Goal: Obtain resource: Download file/media

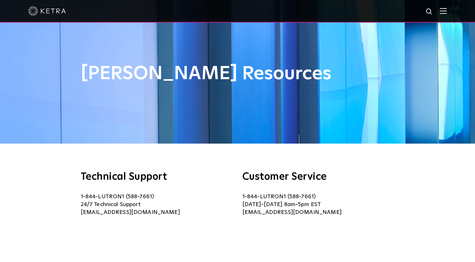
scroll to position [8, 0]
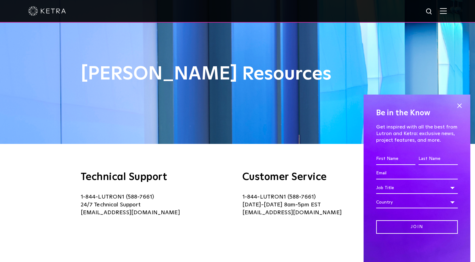
click at [446, 10] on img at bounding box center [443, 11] width 7 height 6
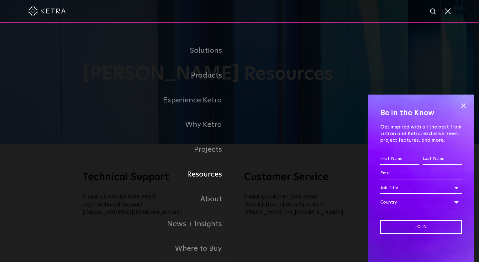
click at [216, 176] on link "Resources" at bounding box center [134, 174] width 210 height 25
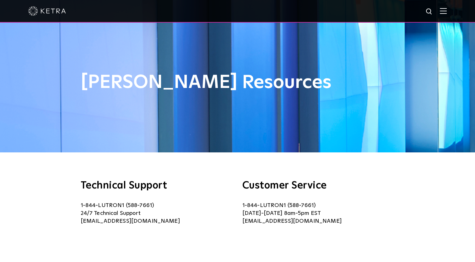
click at [447, 14] on span at bounding box center [443, 11] width 7 height 6
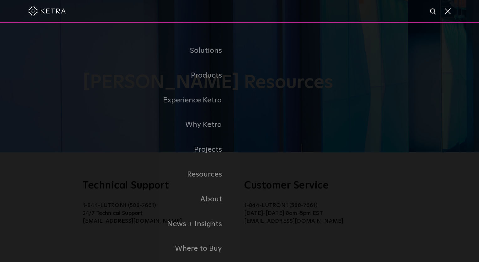
click at [450, 9] on span at bounding box center [447, 11] width 7 height 6
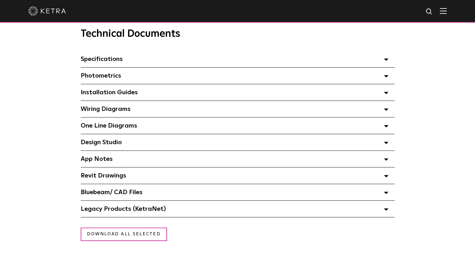
scroll to position [441, 0]
click at [136, 142] on div "Design Studio Select checkboxes to use the bulk download option below" at bounding box center [238, 142] width 314 height 16
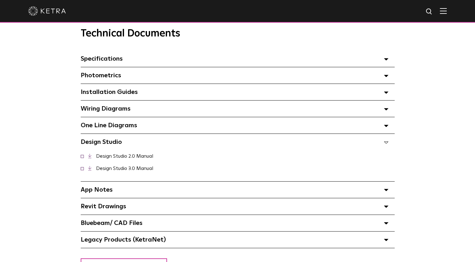
click at [136, 142] on div "Design Studio Select checkboxes to use the bulk download option below" at bounding box center [238, 142] width 314 height 16
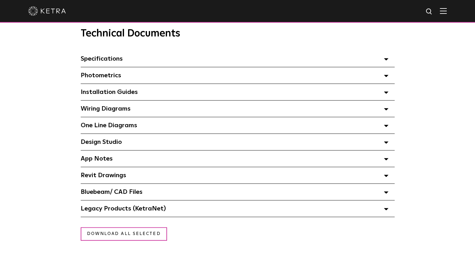
click at [153, 192] on div "Bluebeam/ CAD Files" at bounding box center [238, 192] width 314 height 16
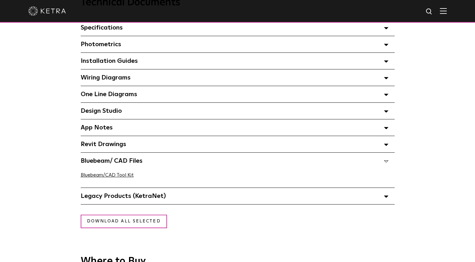
scroll to position [473, 0]
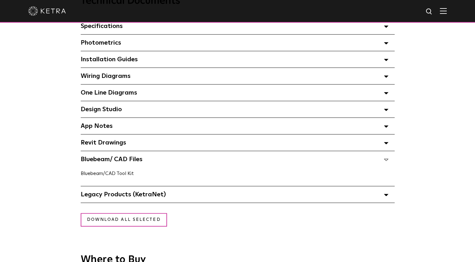
click at [127, 174] on link "Bluebeam/CAD Tool Kit" at bounding box center [107, 173] width 53 height 5
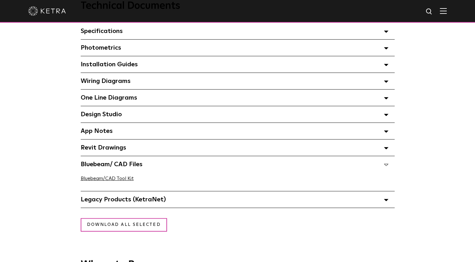
scroll to position [468, 0]
click at [177, 120] on div "Design Studio Select checkboxes to use the bulk download option below" at bounding box center [238, 114] width 314 height 16
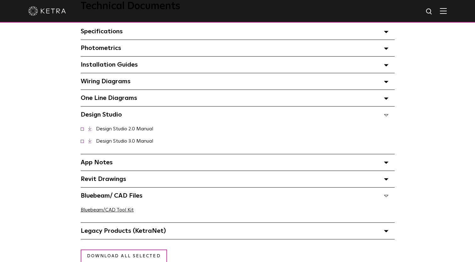
click at [177, 120] on div "Design Studio Select checkboxes to use the bulk download option below" at bounding box center [238, 114] width 314 height 16
